Goal: Task Accomplishment & Management: Manage account settings

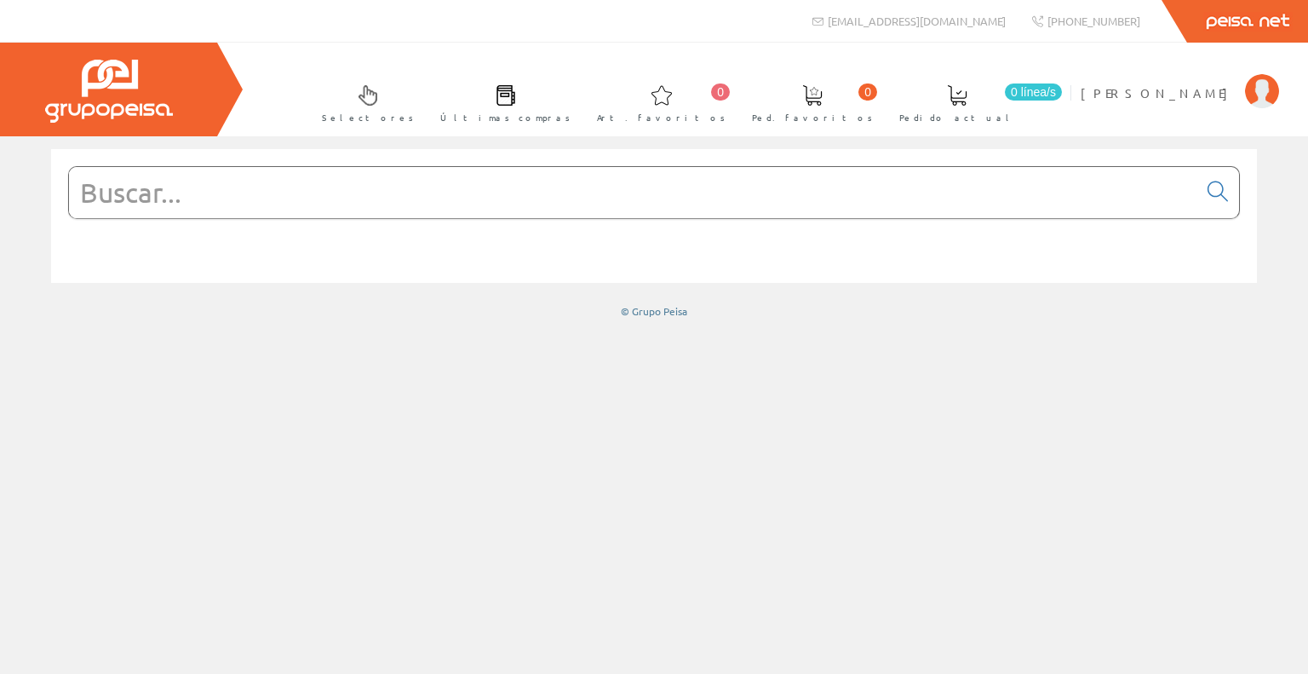
click at [1035, 107] on link "0 línea/[GEOGRAPHIC_DATA] actual" at bounding box center [974, 102] width 184 height 62
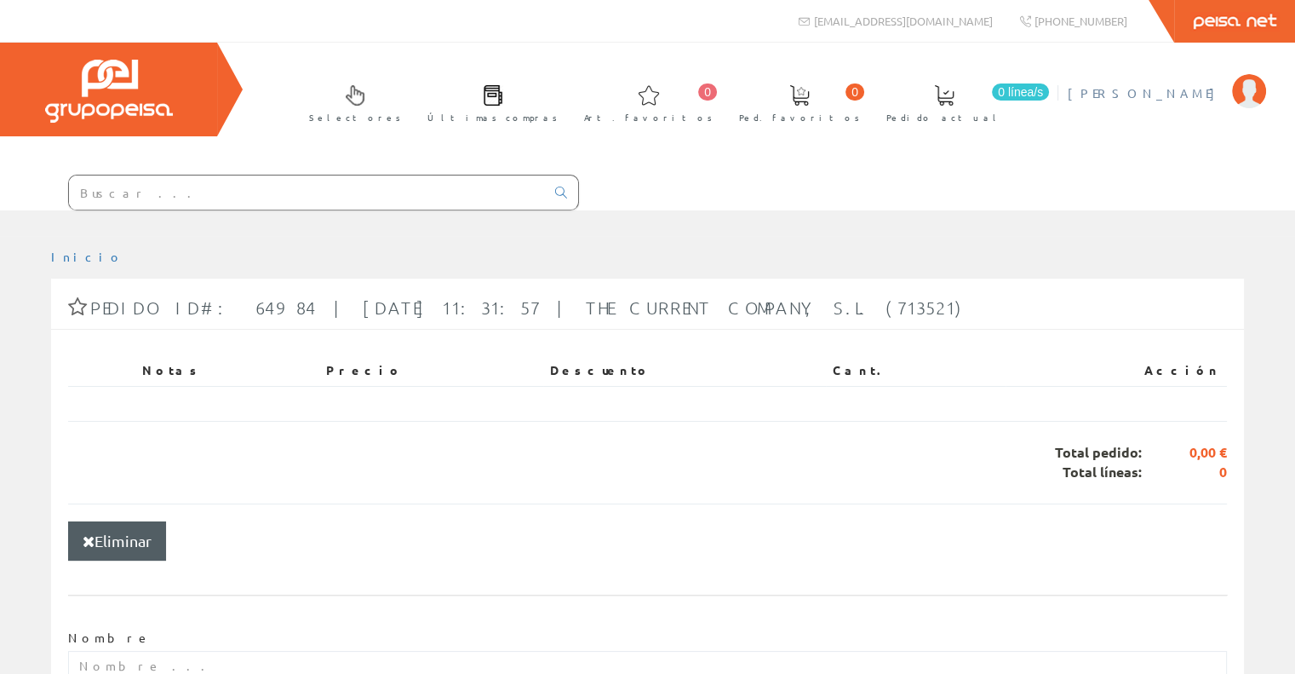
click at [1172, 101] on li "Hugo Martínez Bonet Mi cuenta Mis datos Mis ofertas Mis pedidos Mis albaranes M…" at bounding box center [1167, 104] width 206 height 66
click at [860, 115] on span "Ped. favoritos" at bounding box center [799, 117] width 121 height 17
click at [713, 118] on span "Art. favoritos" at bounding box center [648, 117] width 129 height 17
click at [1002, 112] on span "Pedido actual" at bounding box center [945, 117] width 116 height 17
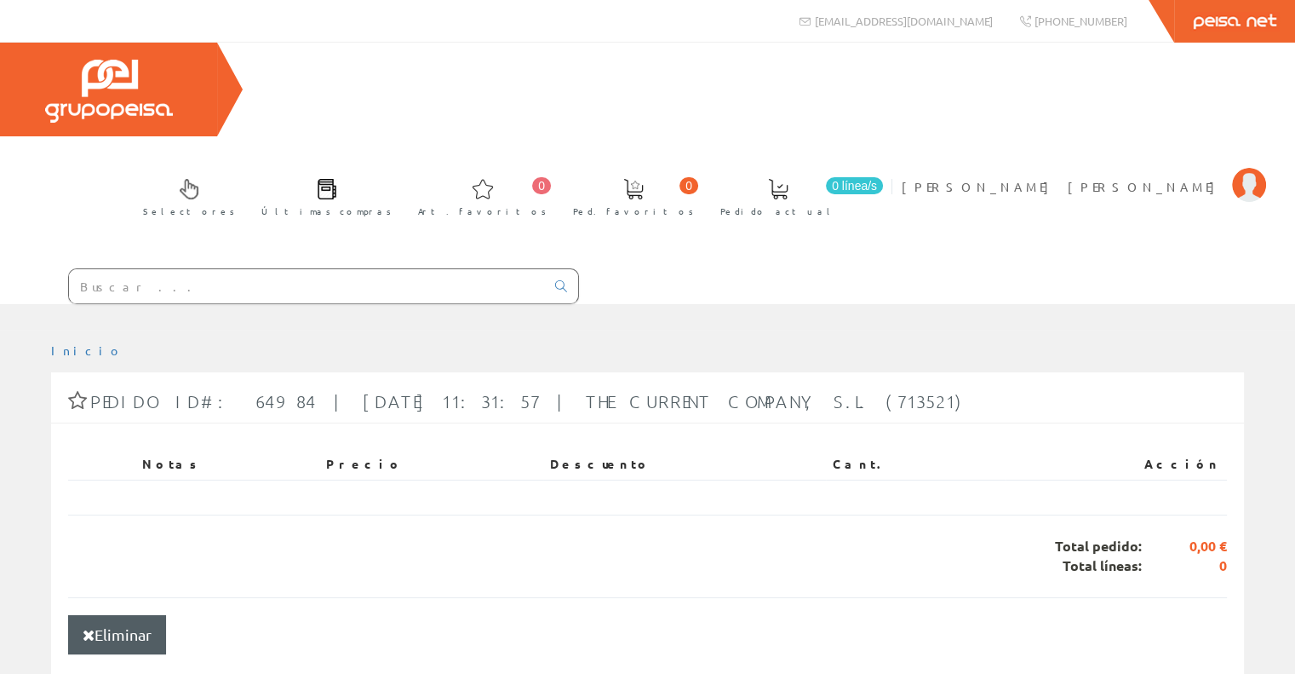
click at [836, 203] on span "Pedido actual" at bounding box center [779, 211] width 116 height 17
click at [1129, 178] on span "[PERSON_NAME] [PERSON_NAME]" at bounding box center [1063, 186] width 322 height 17
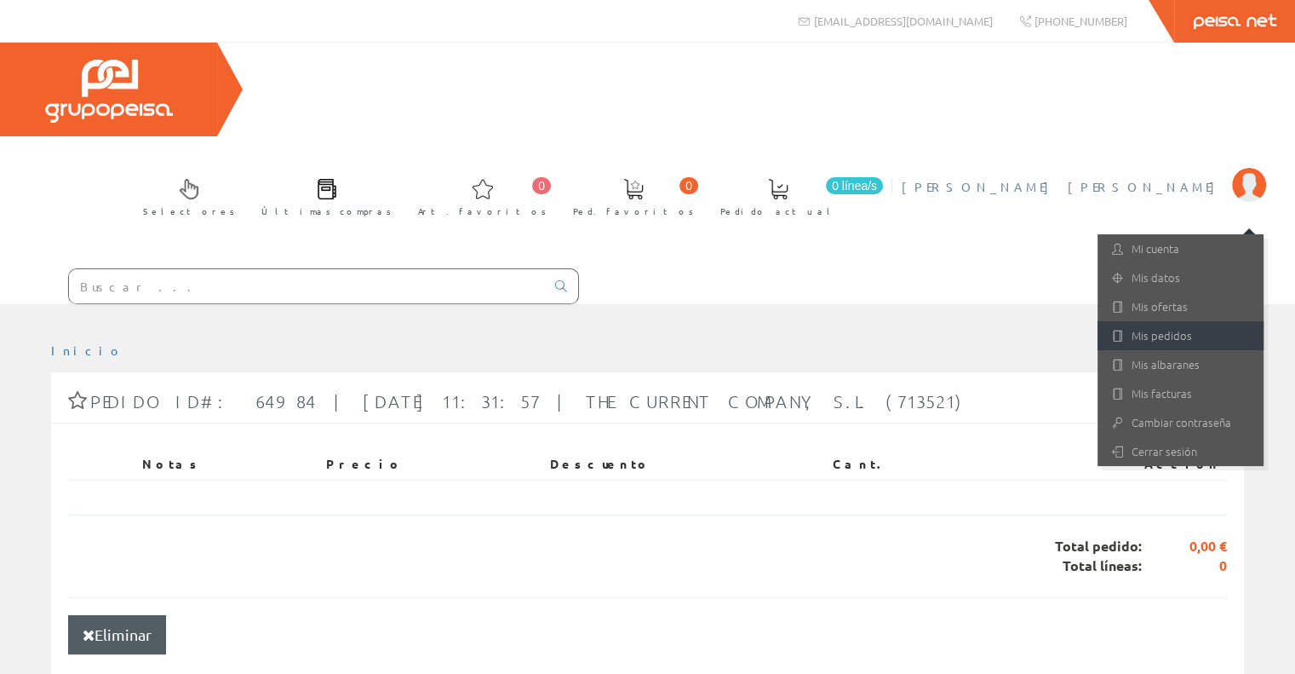
click at [1185, 321] on link "Mis pedidos" at bounding box center [1181, 335] width 166 height 29
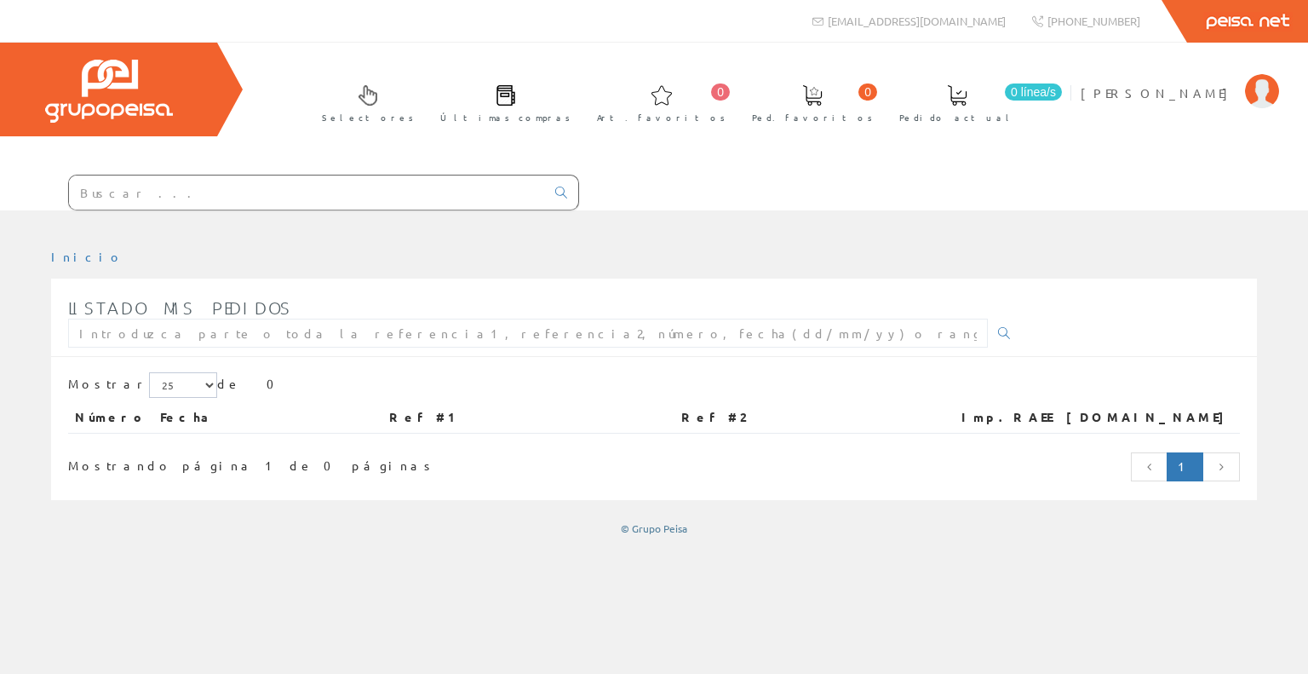
click at [1015, 123] on span "Pedido actual" at bounding box center [957, 117] width 116 height 17
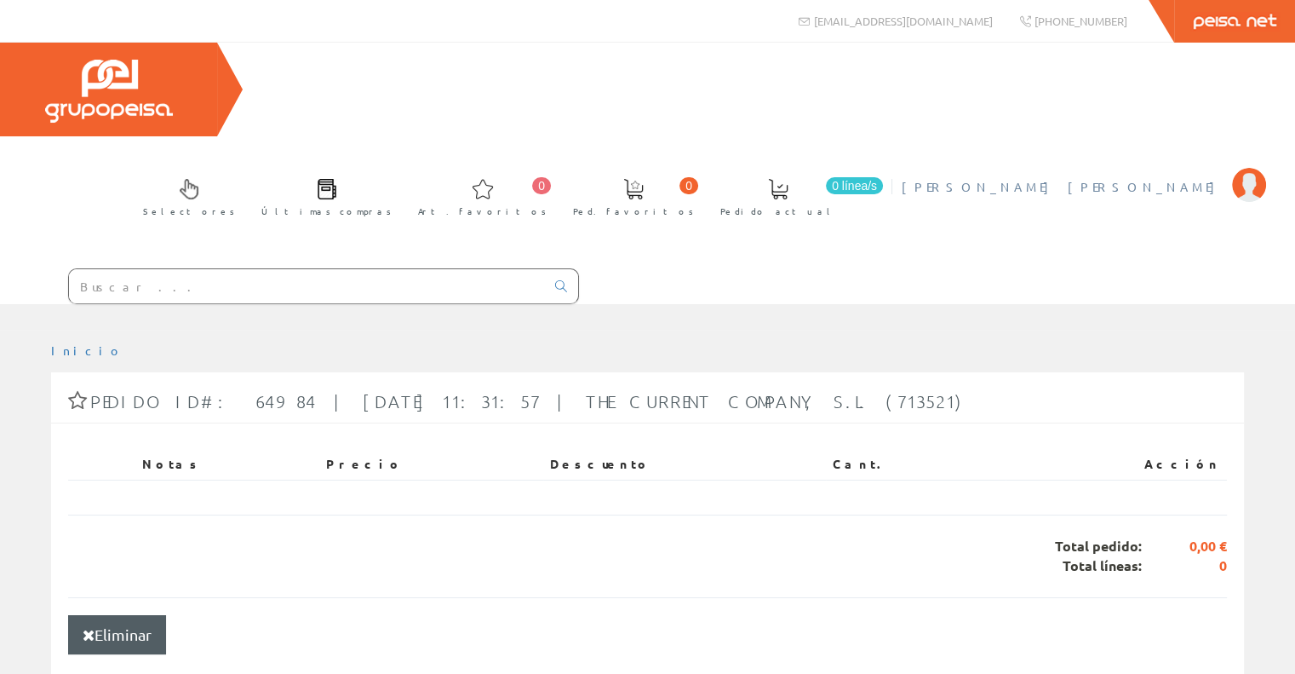
click at [1147, 178] on span "[PERSON_NAME] [PERSON_NAME]" at bounding box center [1063, 186] width 322 height 17
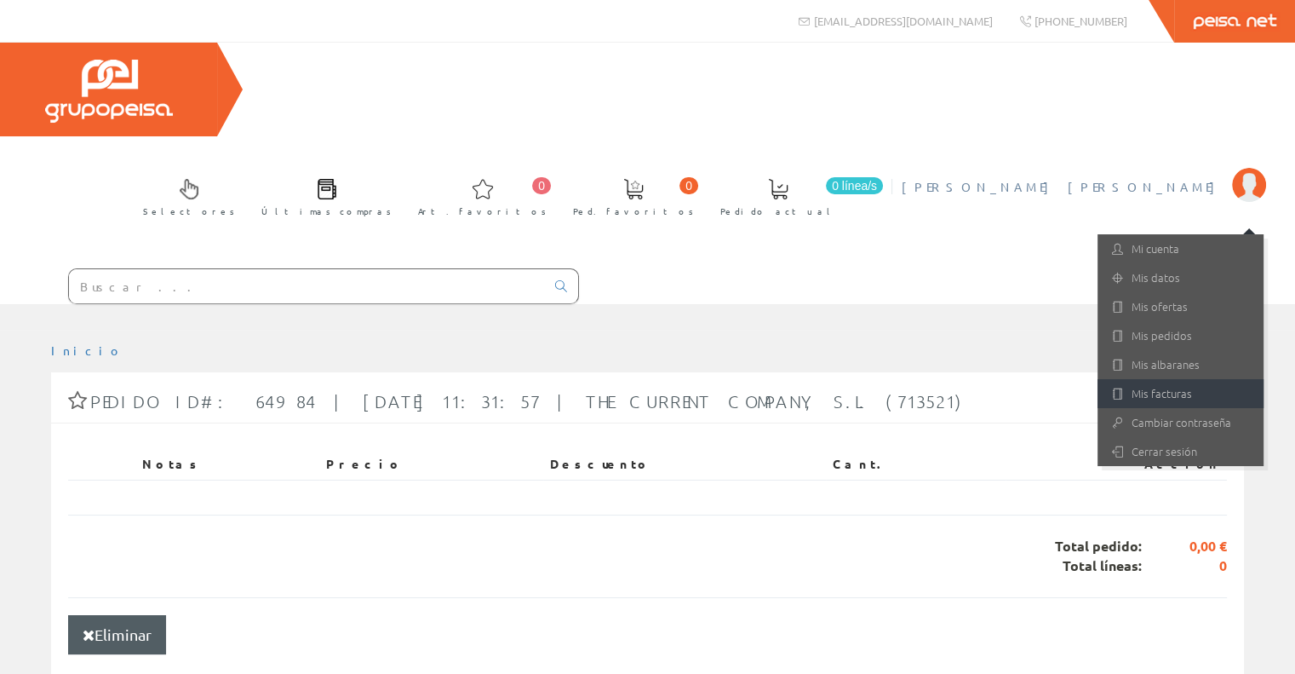
click at [1158, 379] on link "Mis facturas" at bounding box center [1181, 393] width 166 height 29
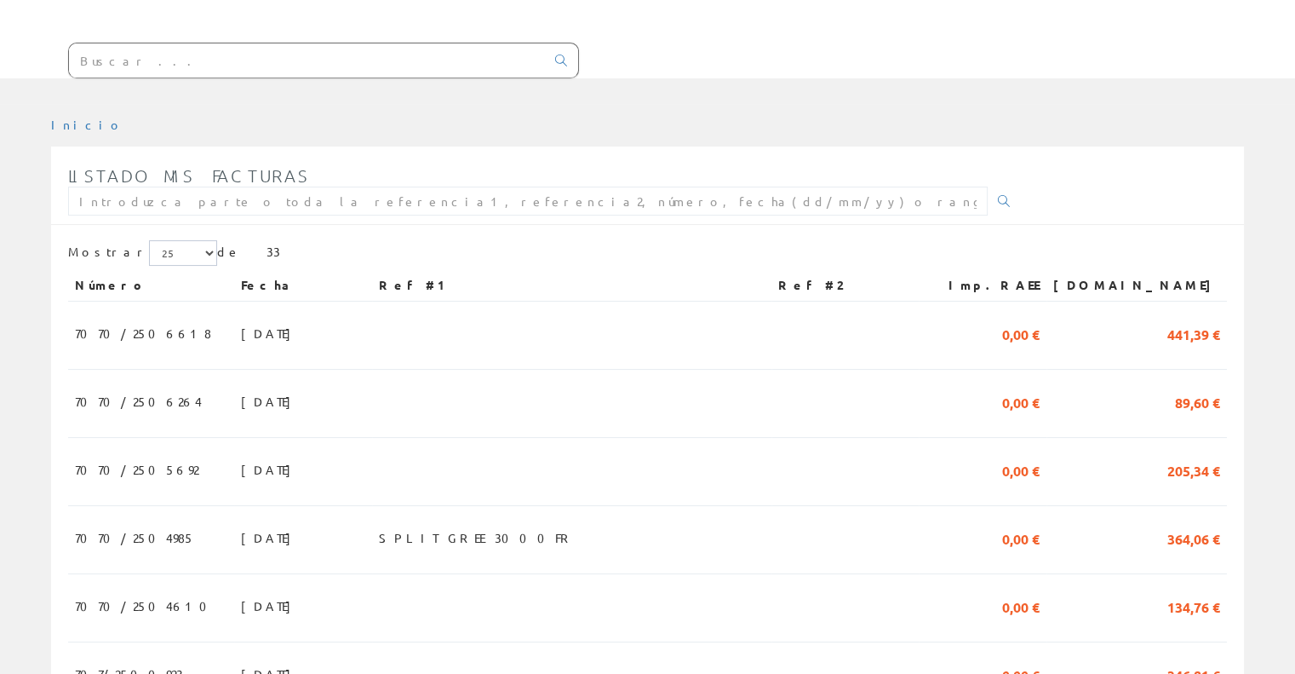
scroll to position [256, 0]
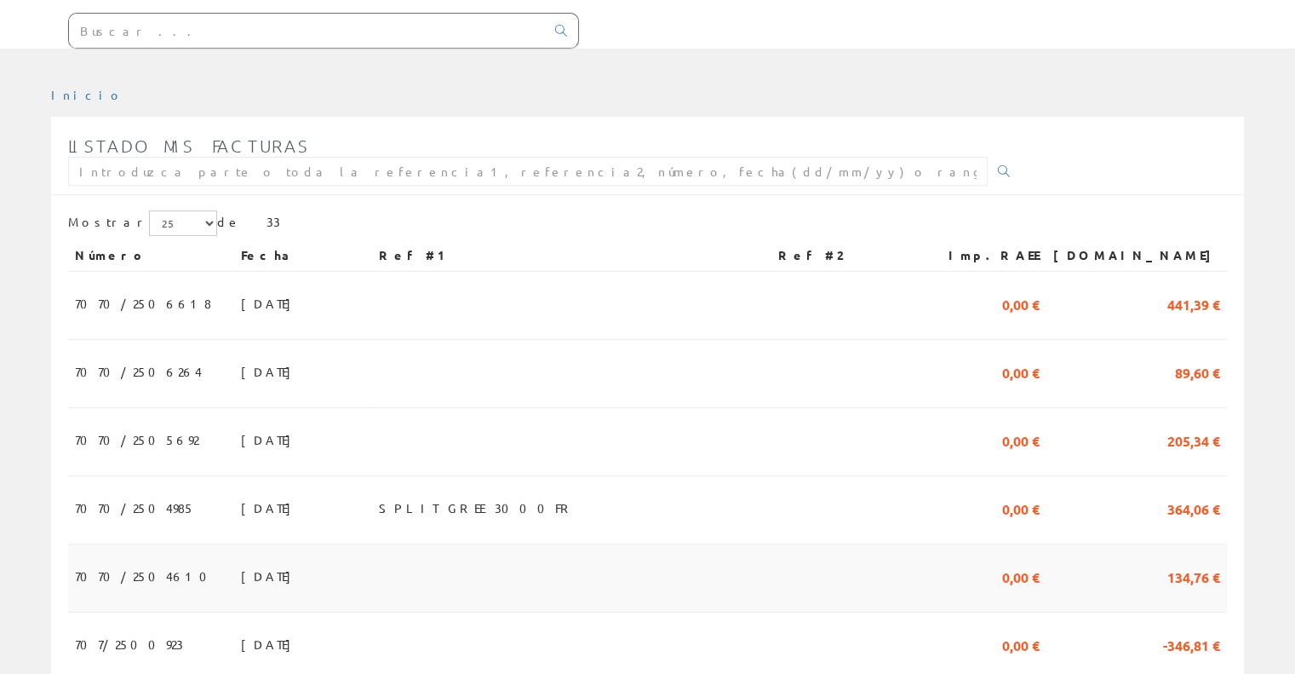
click at [1182, 561] on span "134,76 €" at bounding box center [1194, 575] width 53 height 29
click at [241, 561] on span "[DATE]" at bounding box center [270, 575] width 59 height 29
click at [1166, 544] on td "134,76 €" at bounding box center [1137, 578] width 181 height 68
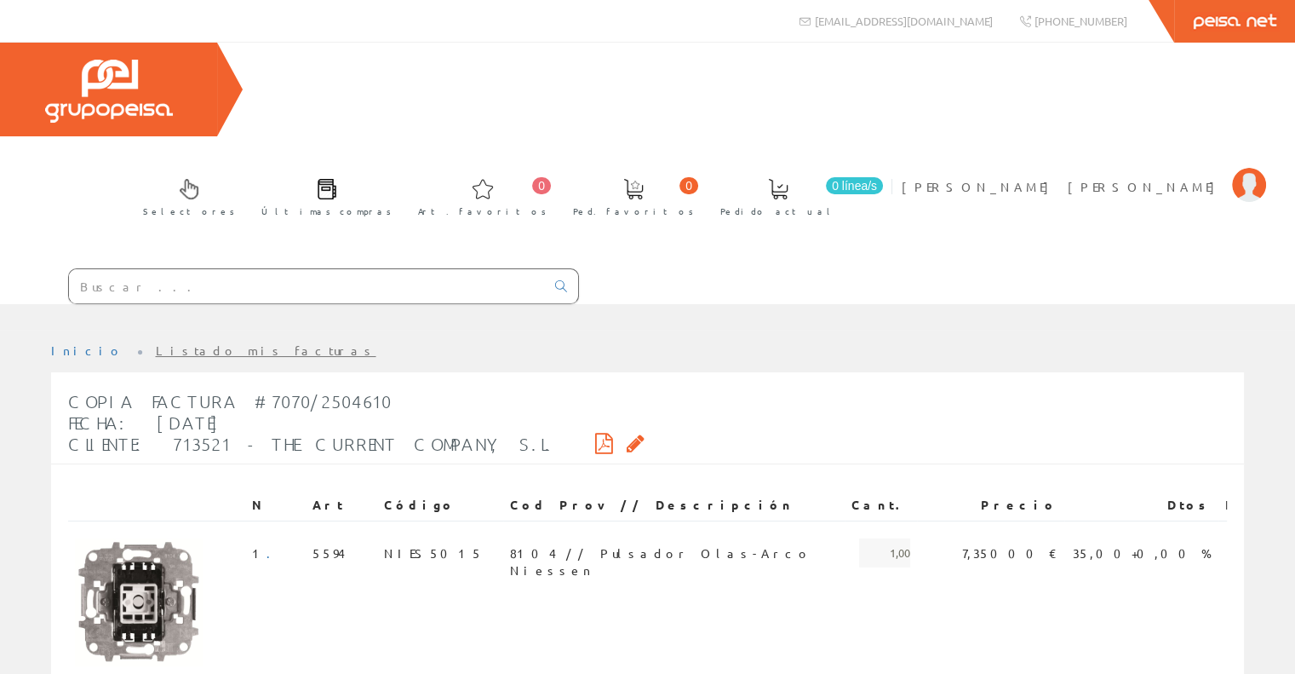
click at [595, 437] on icon at bounding box center [604, 443] width 18 height 12
